Goal: Transaction & Acquisition: Purchase product/service

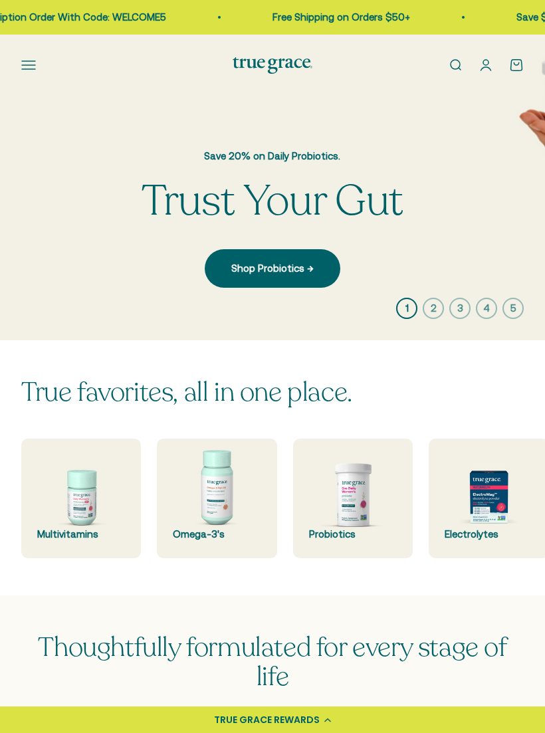
click at [258, 262] on link "Shop Probiotics →" at bounding box center [273, 268] width 136 height 39
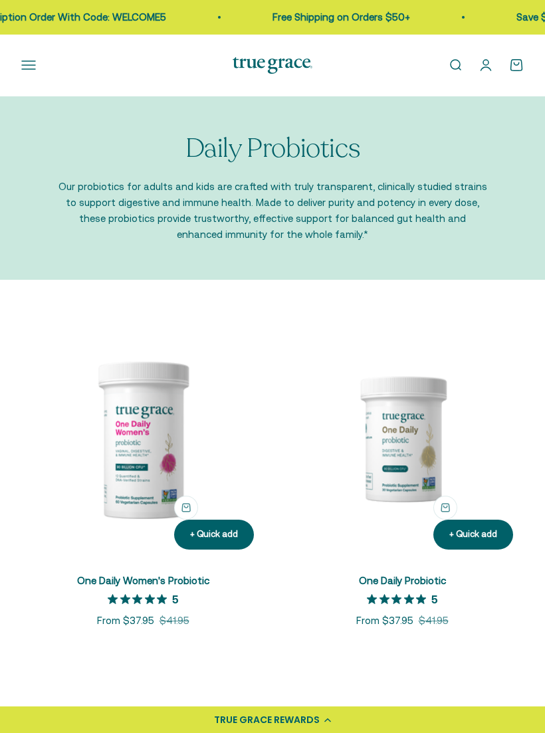
click at [151, 452] on img at bounding box center [142, 438] width 243 height 243
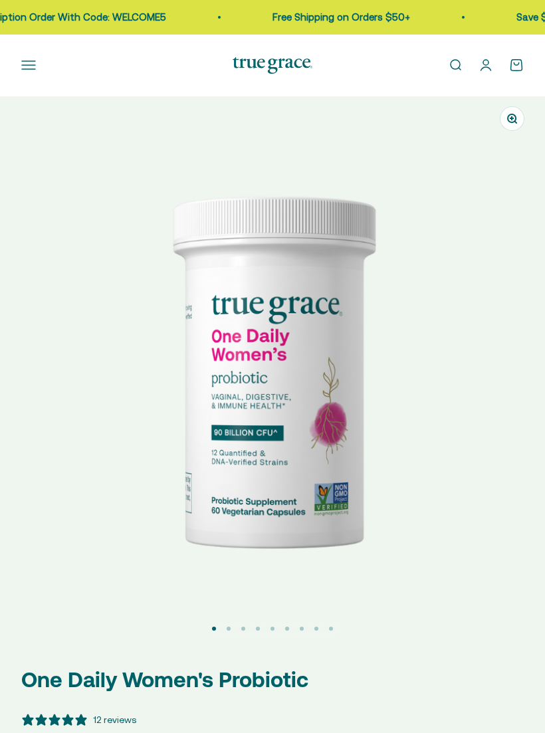
select select "3"
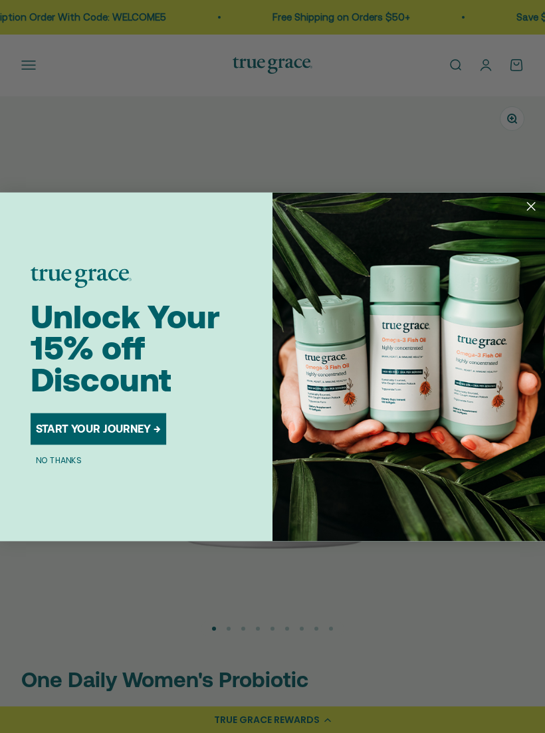
click at [534, 209] on icon "Close dialog" at bounding box center [530, 205] width 7 height 7
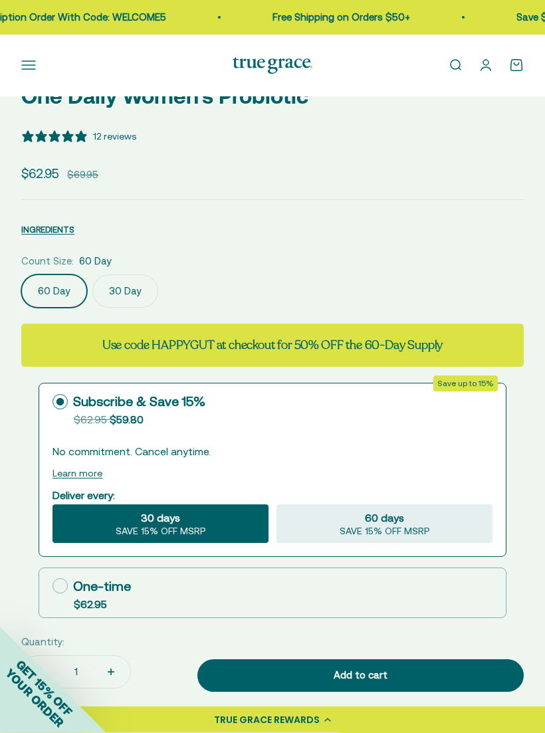
scroll to position [583, 0]
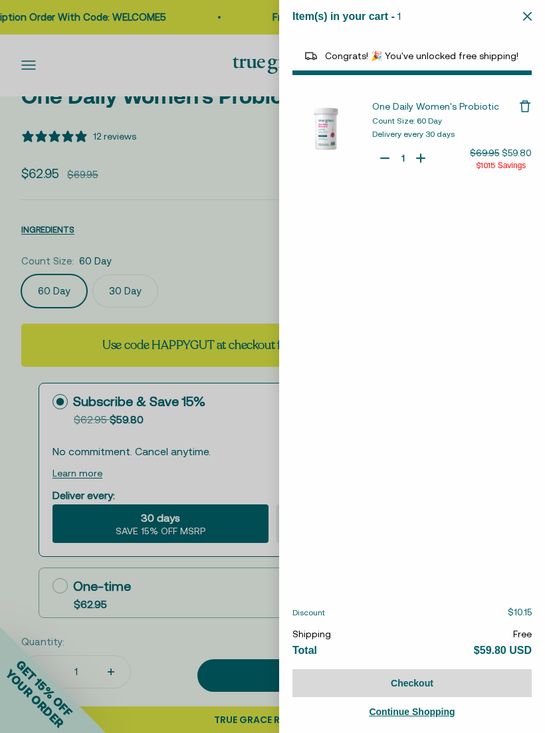
select select "40055698129088"
select select "44882806636758"
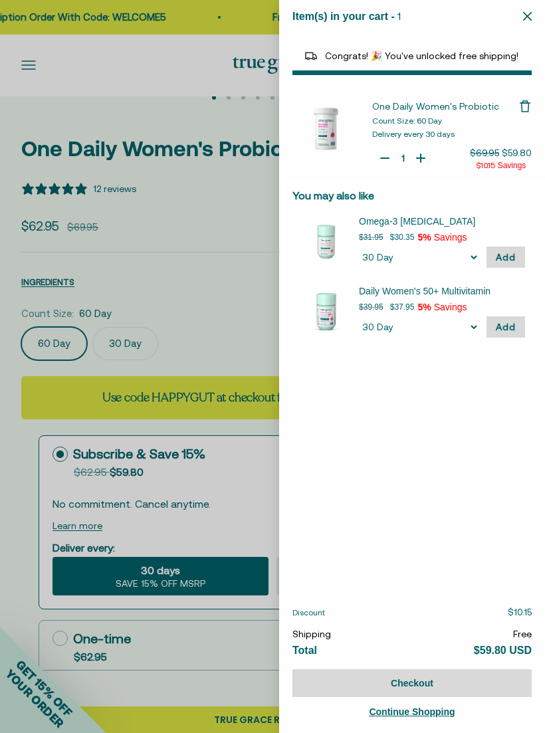
scroll to position [530, 0]
click at [530, 15] on icon "Close" at bounding box center [527, 16] width 9 height 9
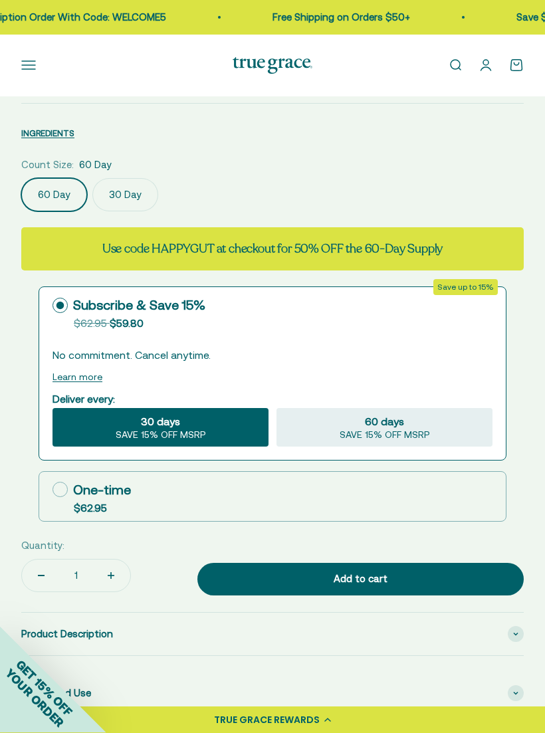
scroll to position [680, 0]
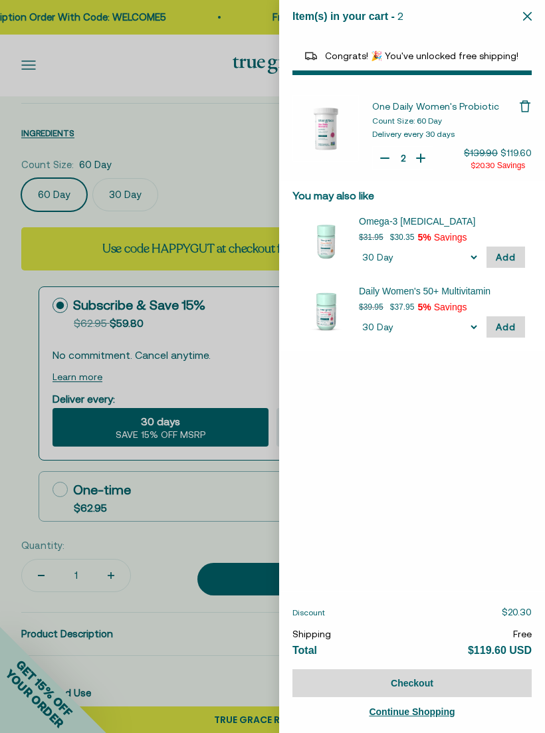
click at [379, 163] on icon "Your Cart" at bounding box center [384, 157] width 13 height 13
type input "1"
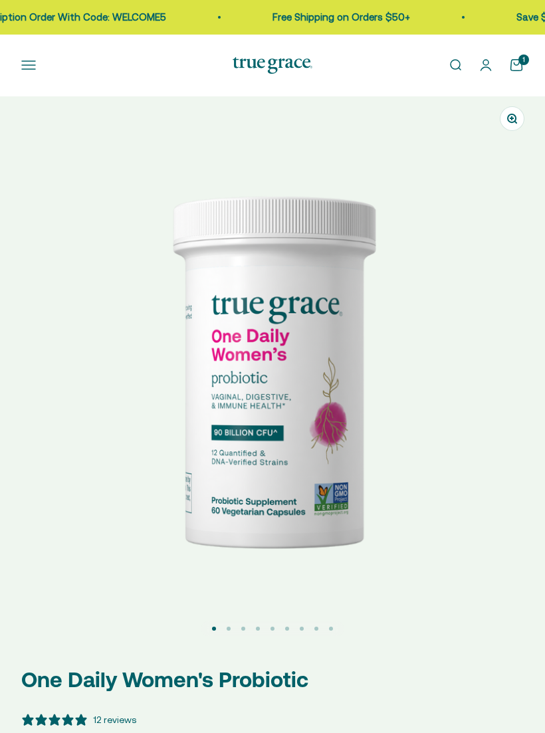
select select "3"
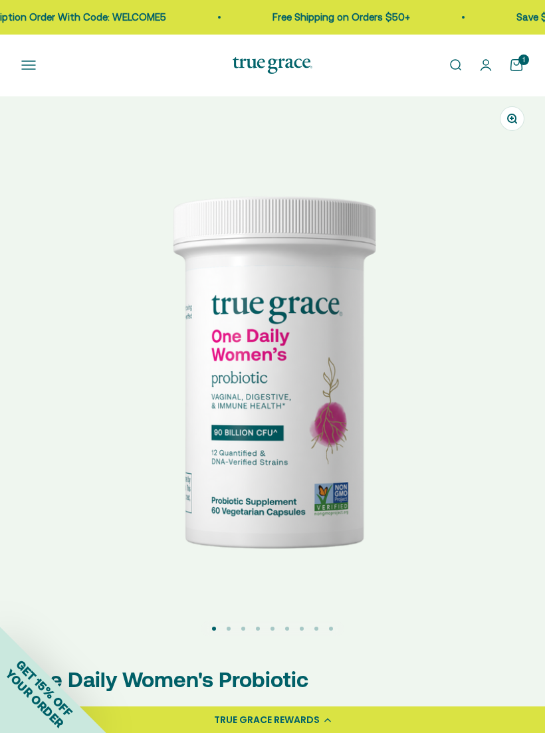
scroll to position [52, 0]
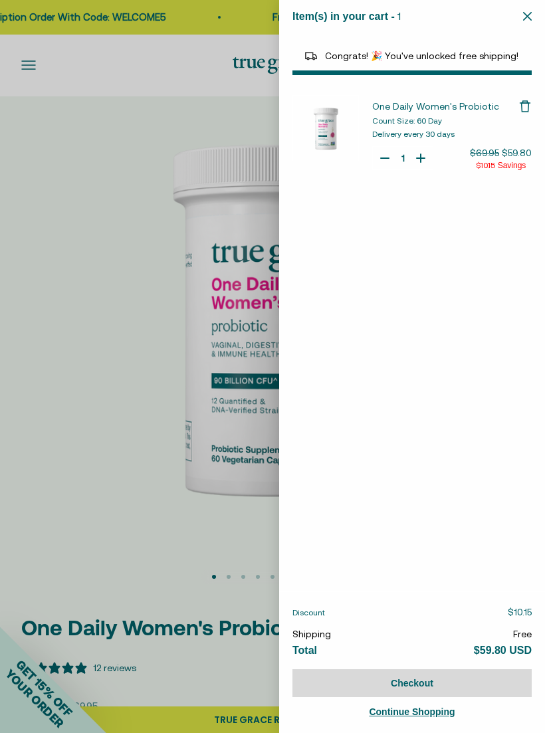
select select "40055698129088"
select select "44882806636758"
